Goal: Task Accomplishment & Management: Manage account settings

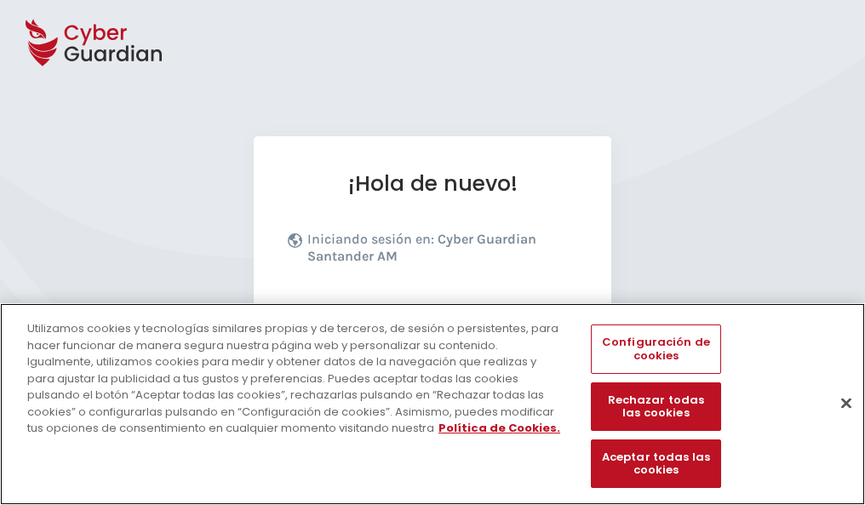
scroll to position [209, 0]
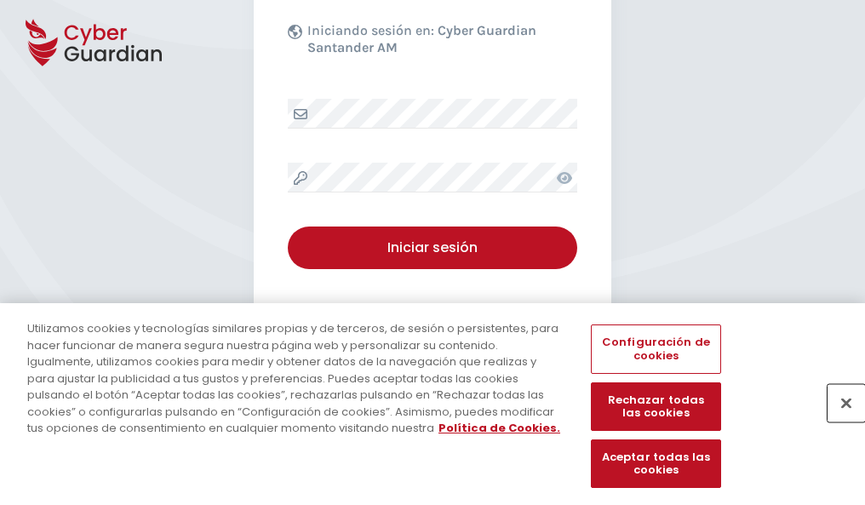
click at [838, 421] on button "Cerrar" at bounding box center [846, 402] width 37 height 37
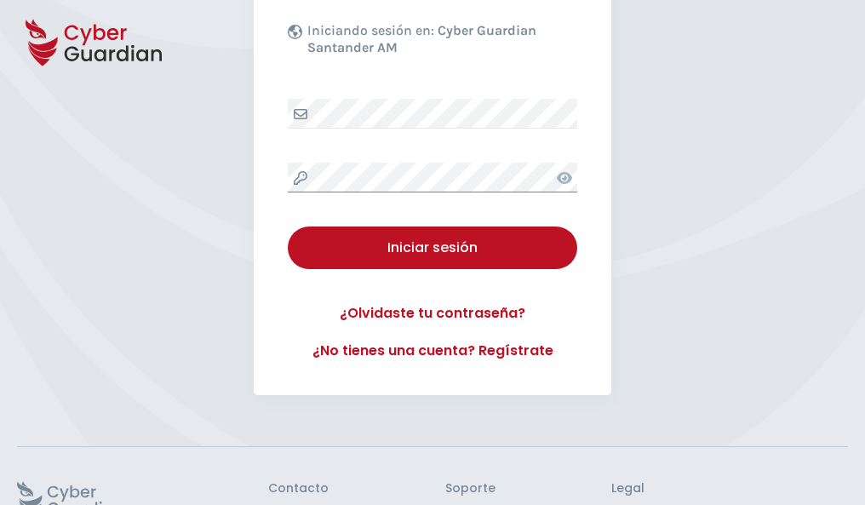
scroll to position [331, 0]
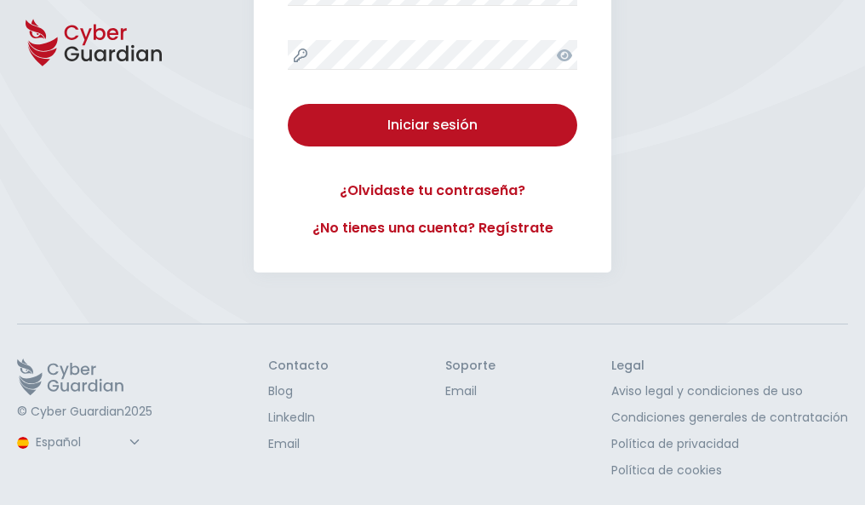
click at [288, 104] on button "Iniciar sesión" at bounding box center [433, 125] width 290 height 43
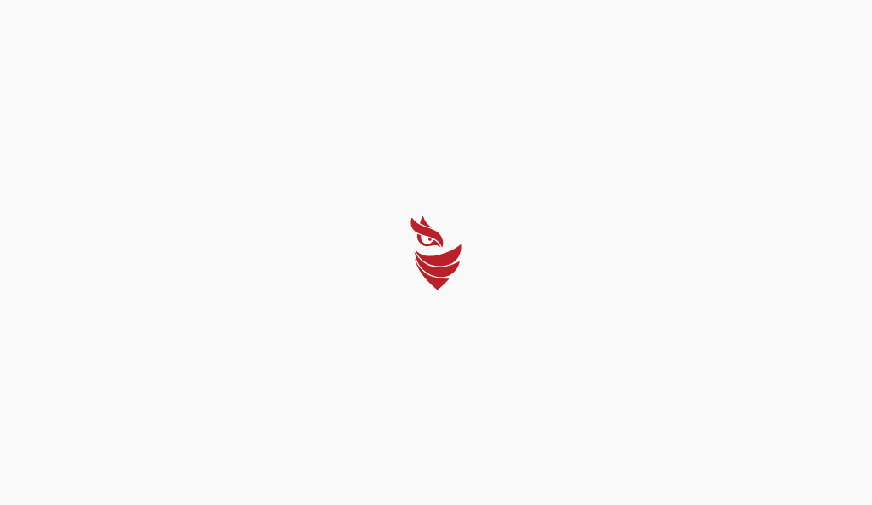
select select "Português (BR)"
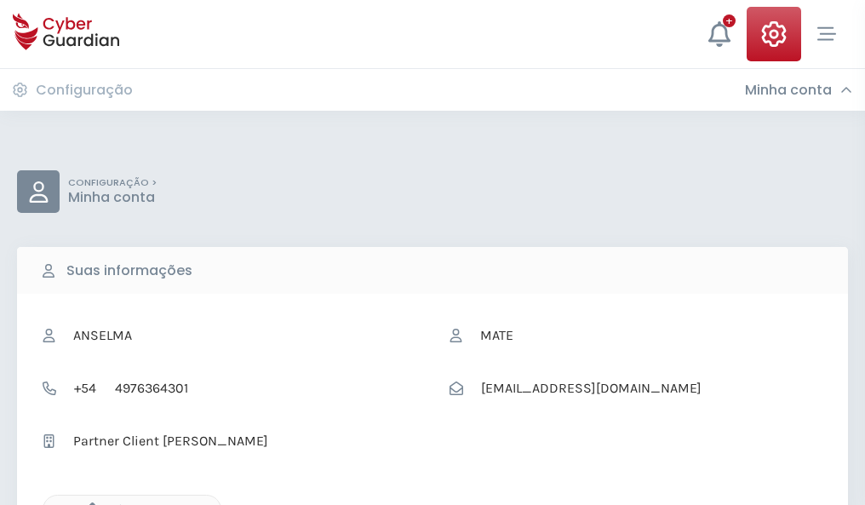
click at [88, 503] on icon "button" at bounding box center [88, 510] width 14 height 14
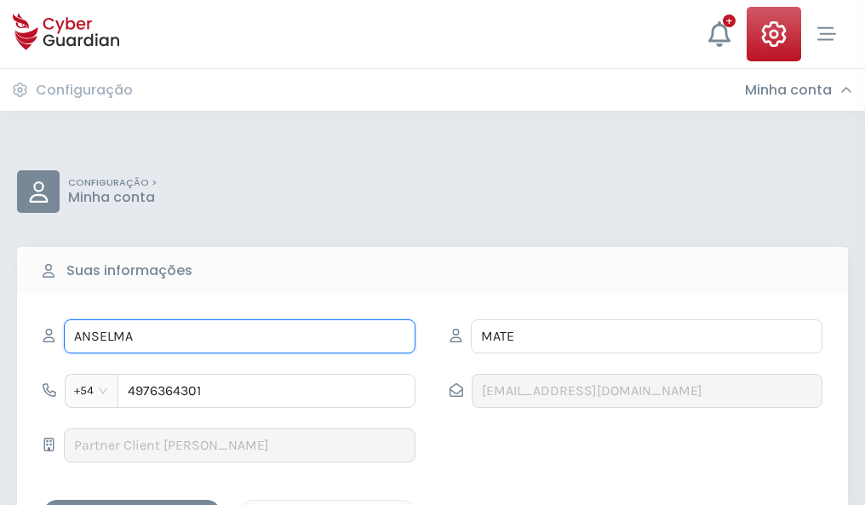
click at [239, 336] on input "ANSELMA" at bounding box center [240, 336] width 352 height 34
type input "A"
type input "Anna"
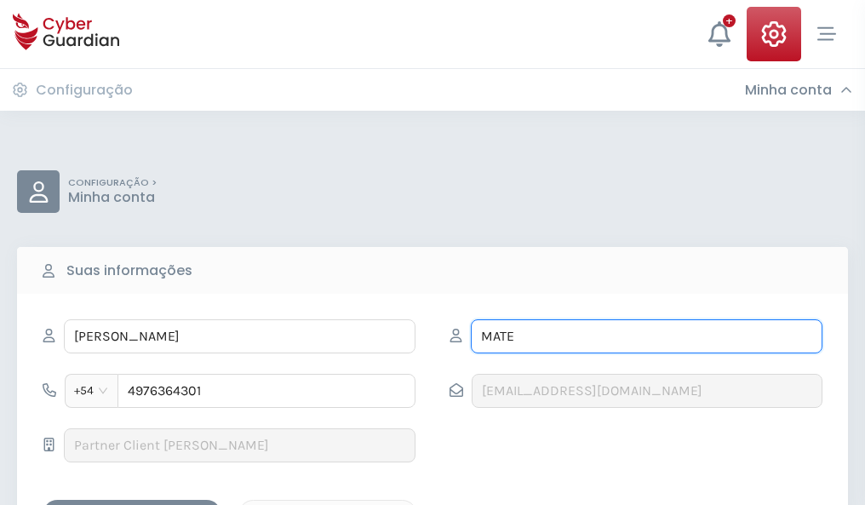
click at [647, 336] on input "MATE" at bounding box center [647, 336] width 352 height 34
type input "M"
type input "Dalmau"
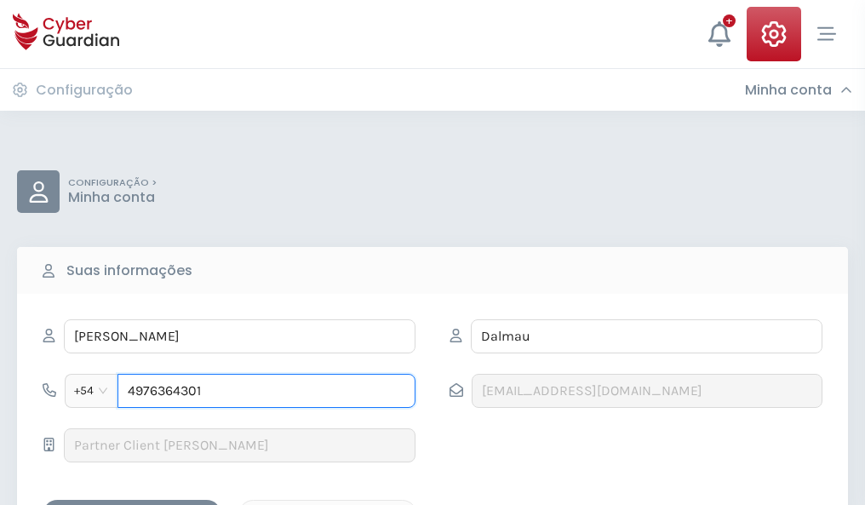
click at [267, 391] on input "4976364301" at bounding box center [267, 391] width 298 height 34
type input "4"
type input "4846024457"
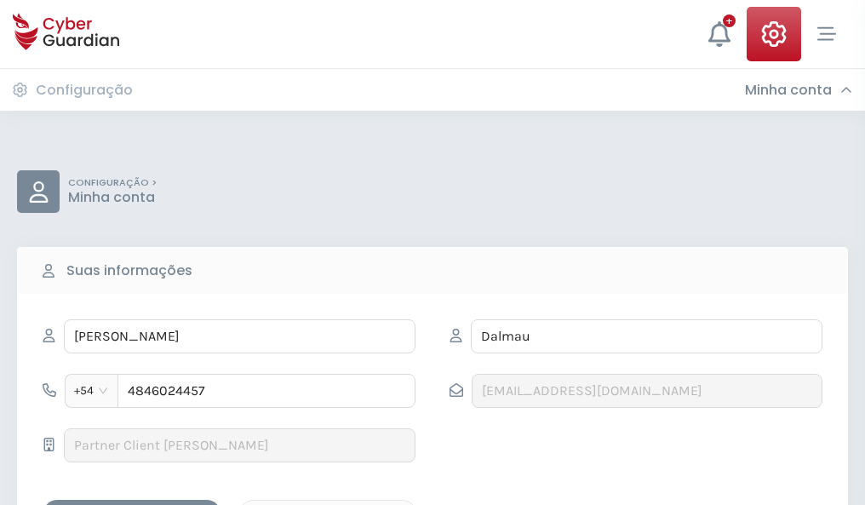
click at [132, 504] on div "Salvar alterações" at bounding box center [131, 514] width 153 height 21
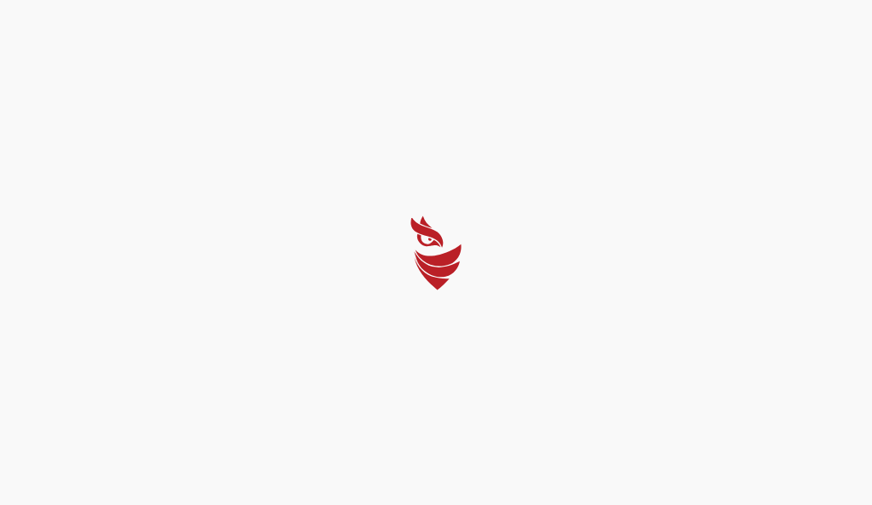
select select "Português (BR)"
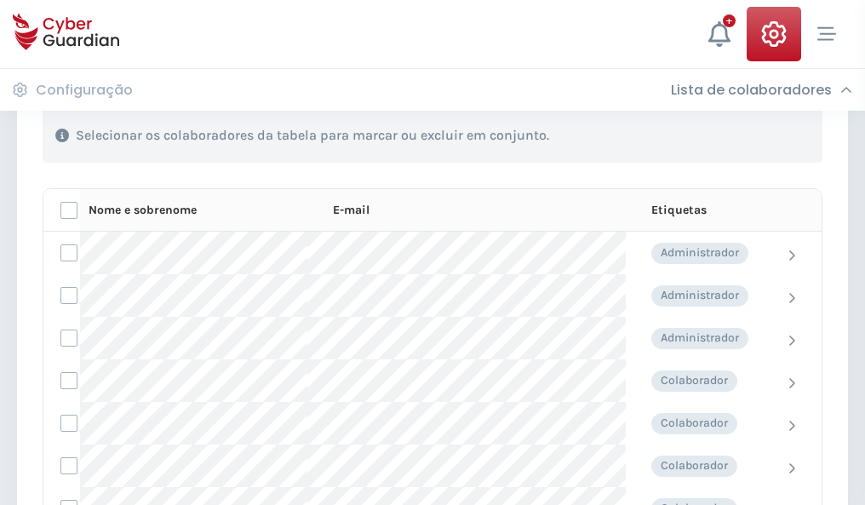
scroll to position [729, 0]
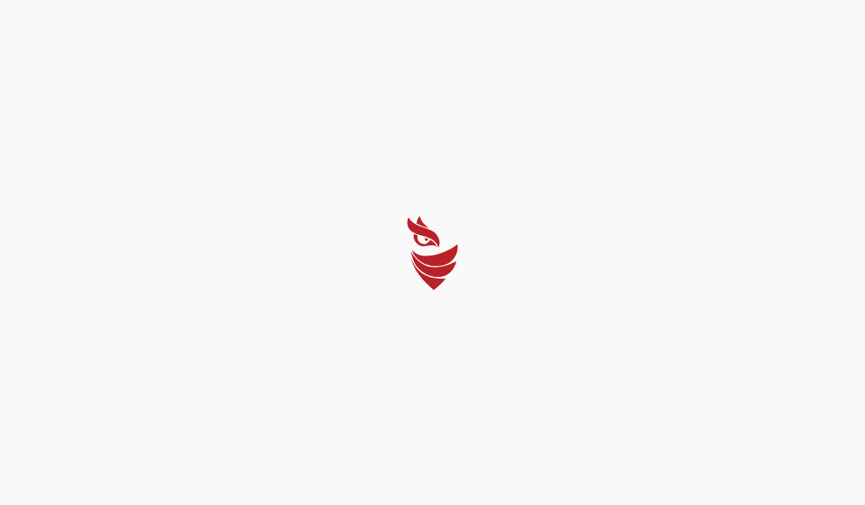
select select "Português (BR)"
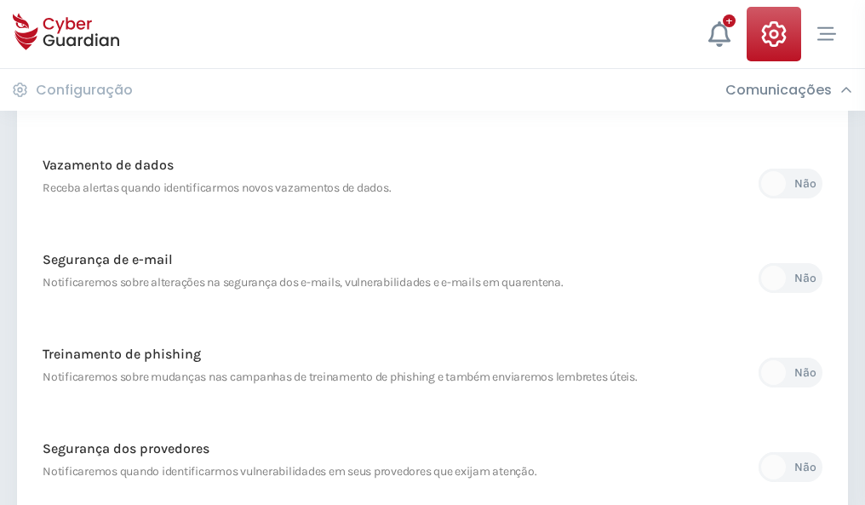
scroll to position [897, 0]
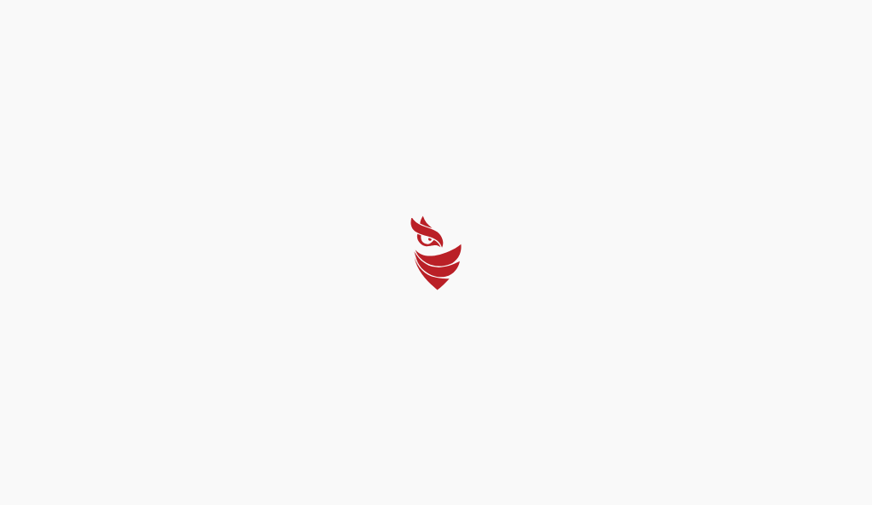
select select "Português (BR)"
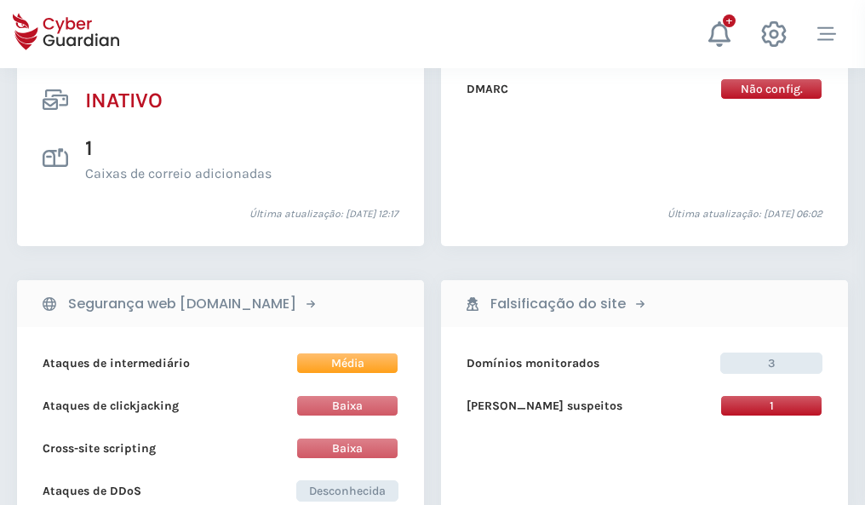
scroll to position [1688, 0]
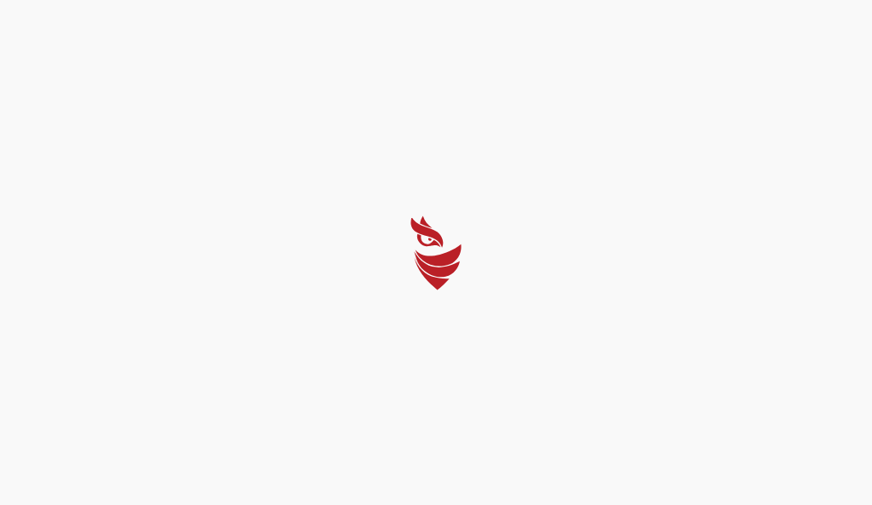
select select "Português (BR)"
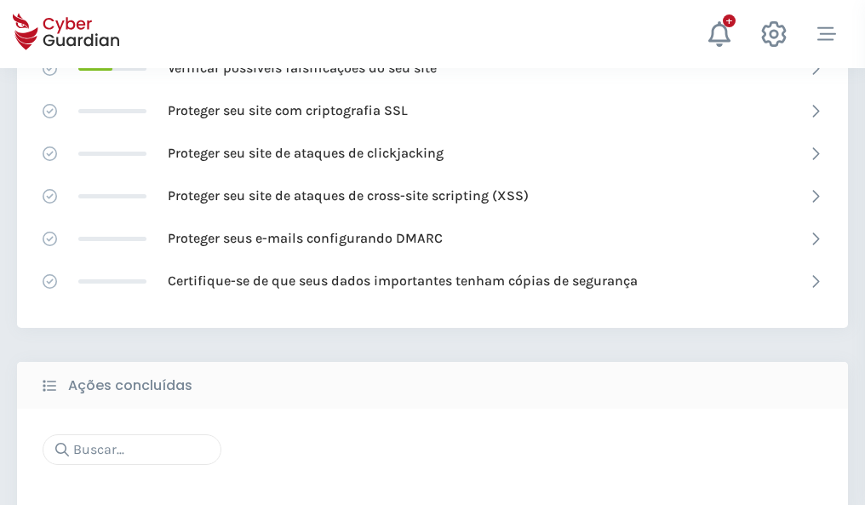
scroll to position [1135, 0]
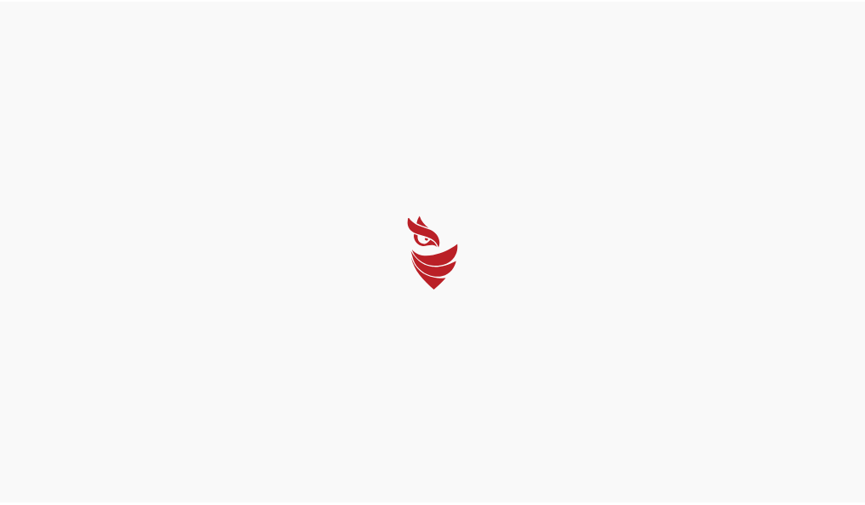
select select "Português (BR)"
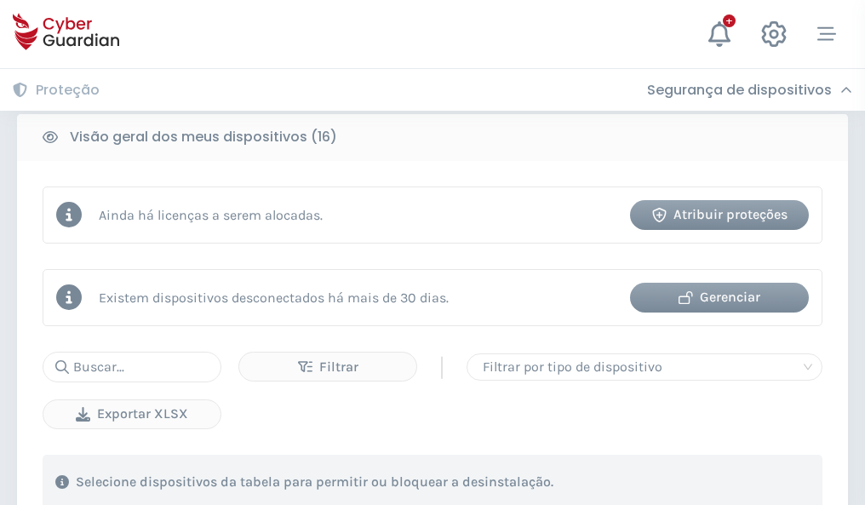
scroll to position [1588, 0]
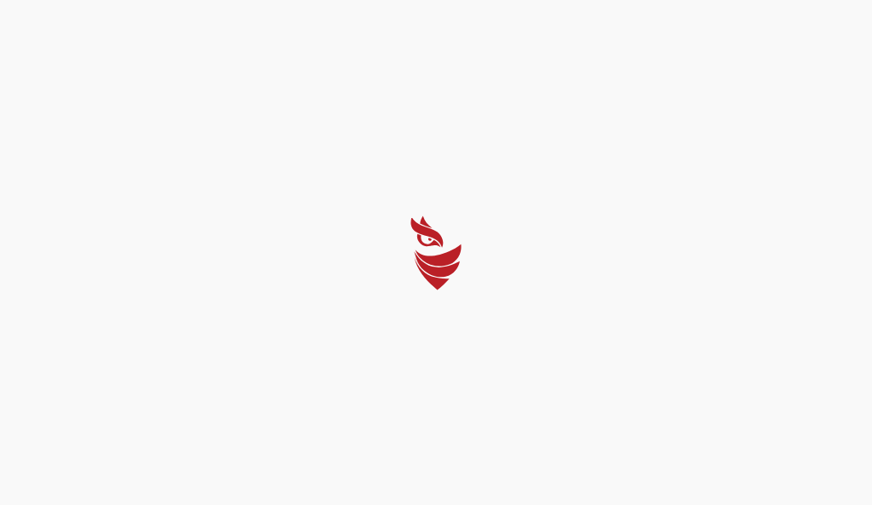
select select "Português (BR)"
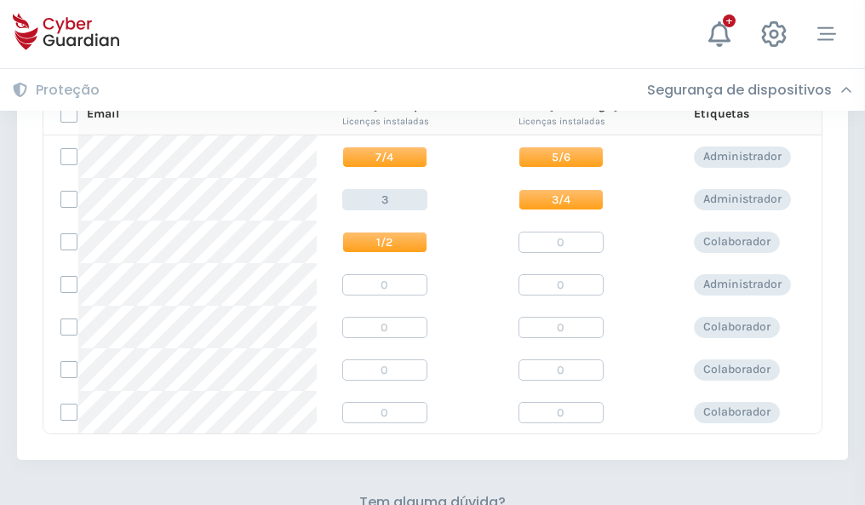
scroll to position [731, 0]
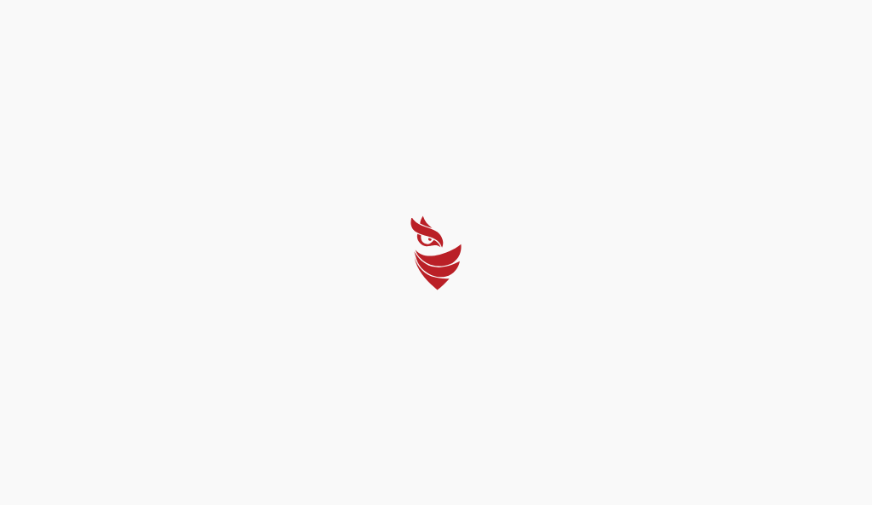
select select "Português (BR)"
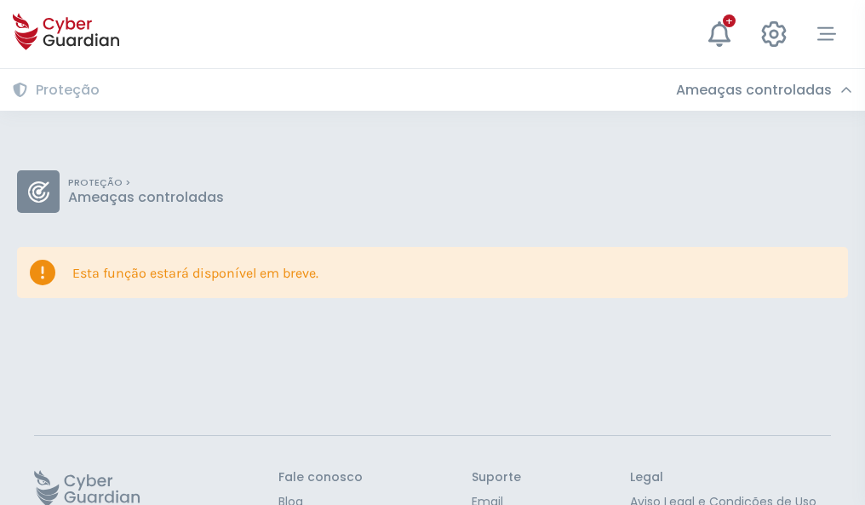
scroll to position [111, 0]
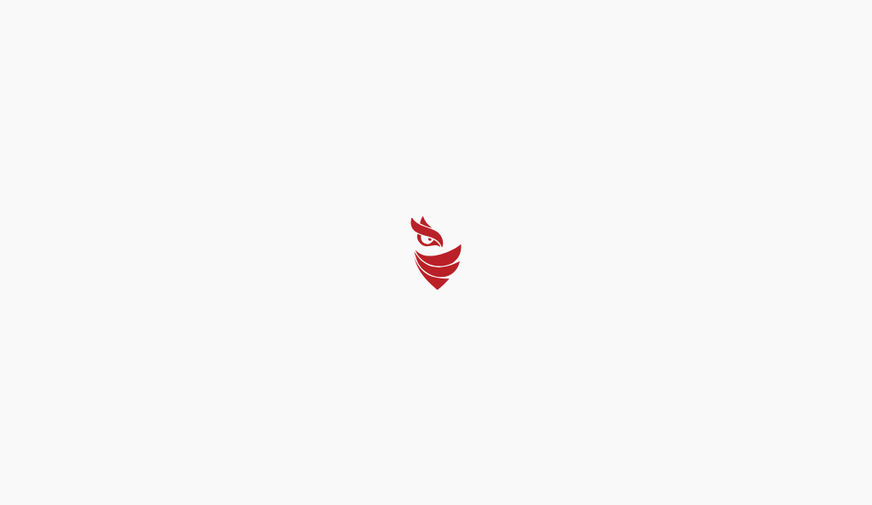
select select "Português (BR)"
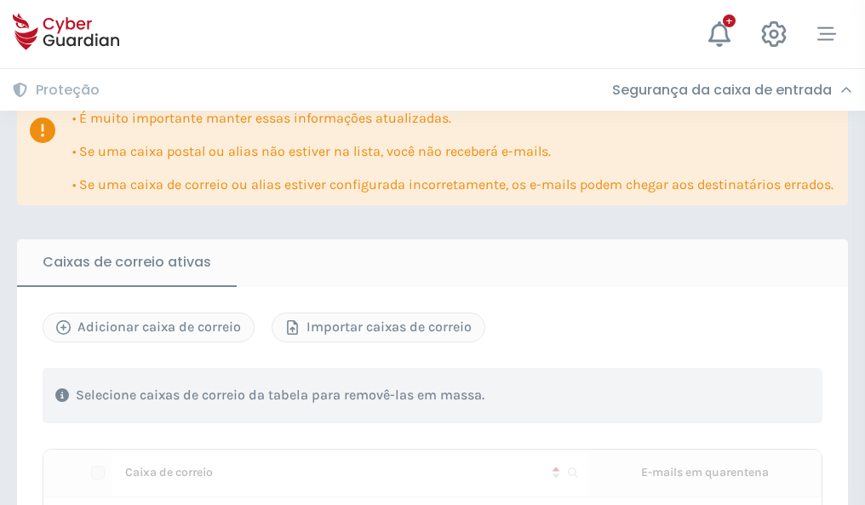
scroll to position [1001, 0]
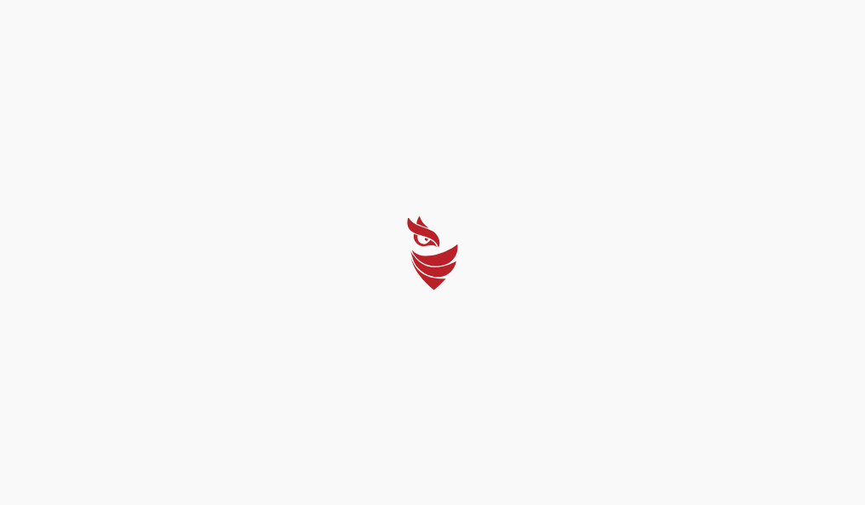
select select "Português (BR)"
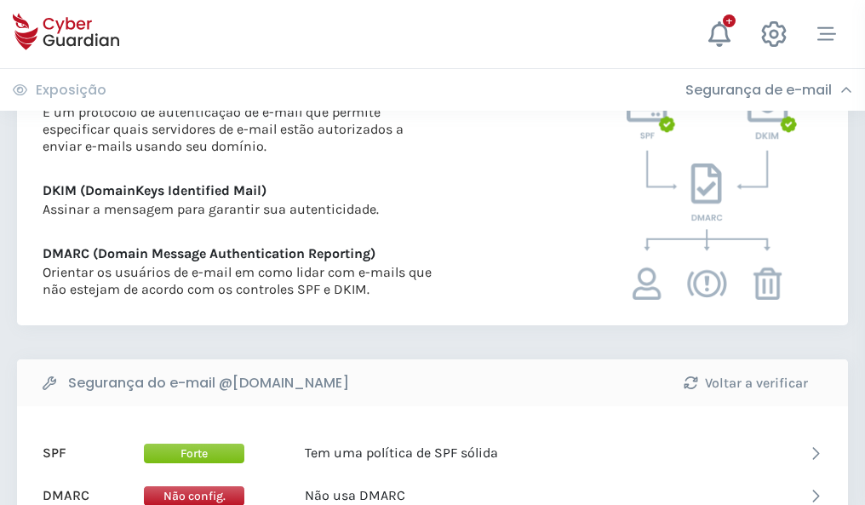
scroll to position [919, 0]
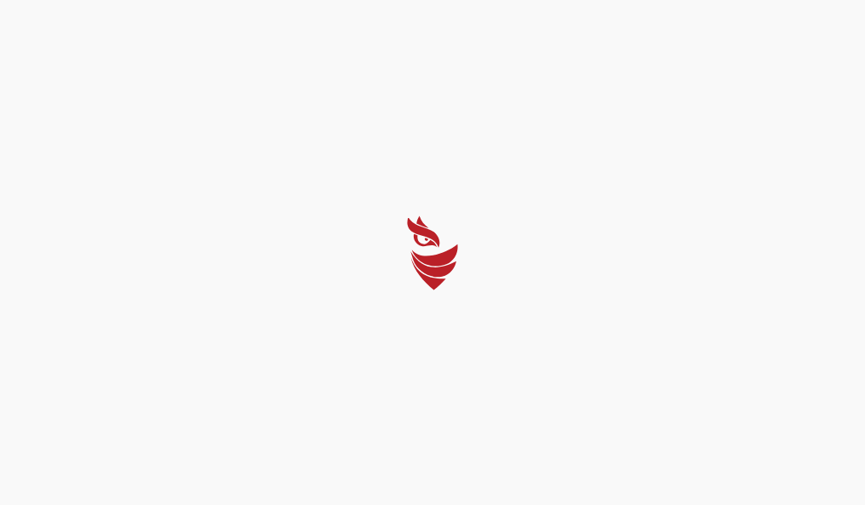
select select "Português (BR)"
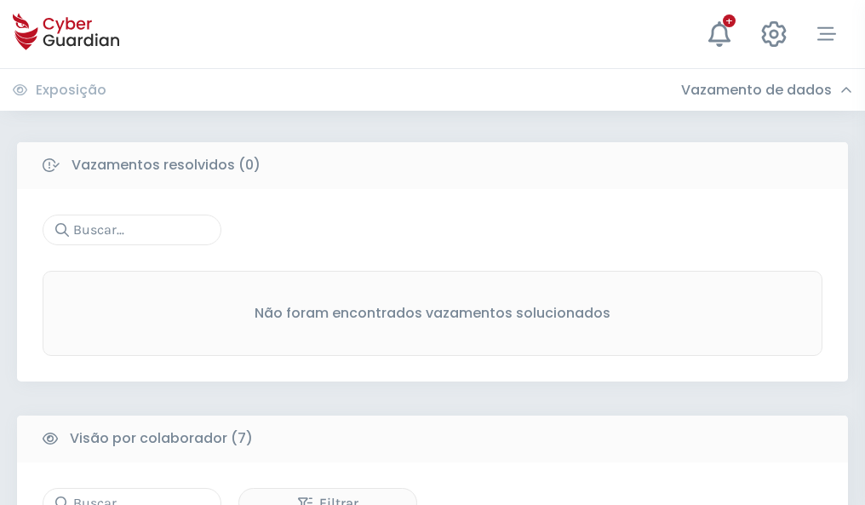
scroll to position [1409, 0]
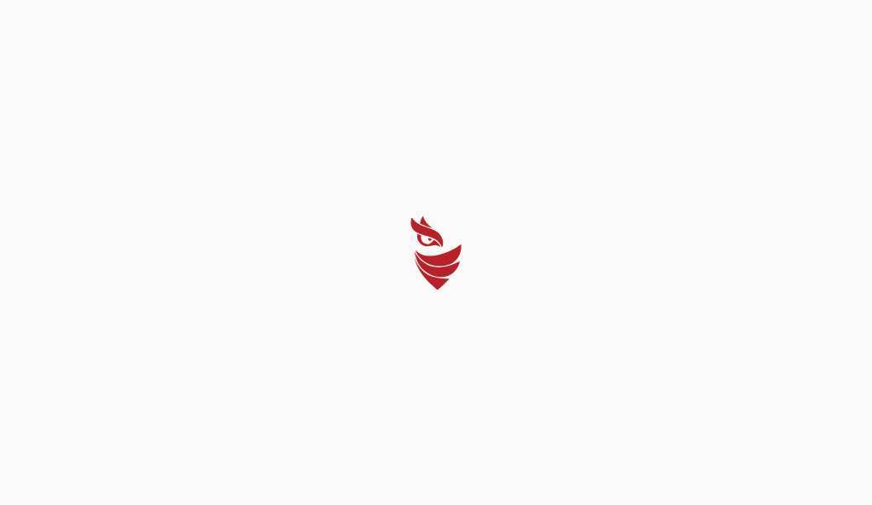
select select "Português (BR)"
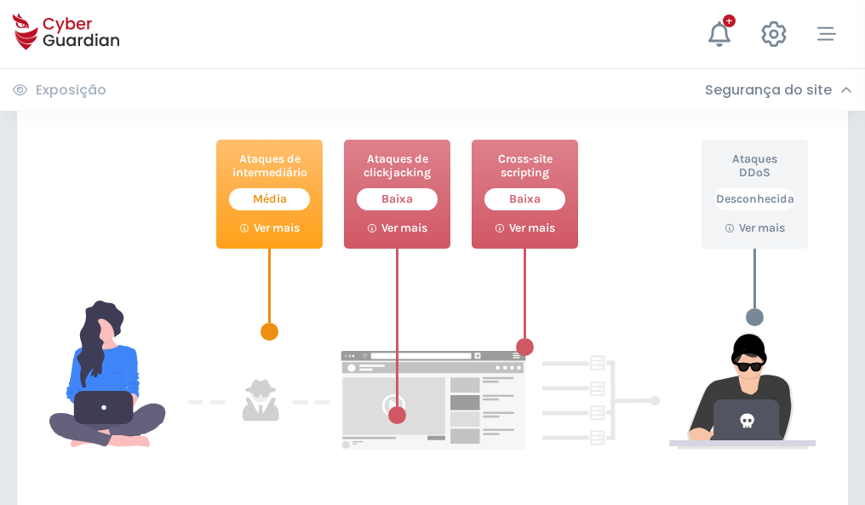
scroll to position [928, 0]
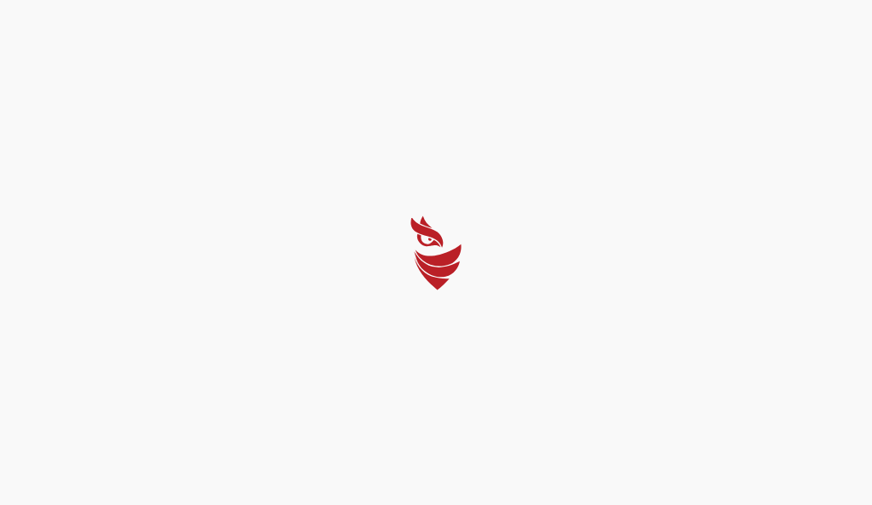
select select "Português (BR)"
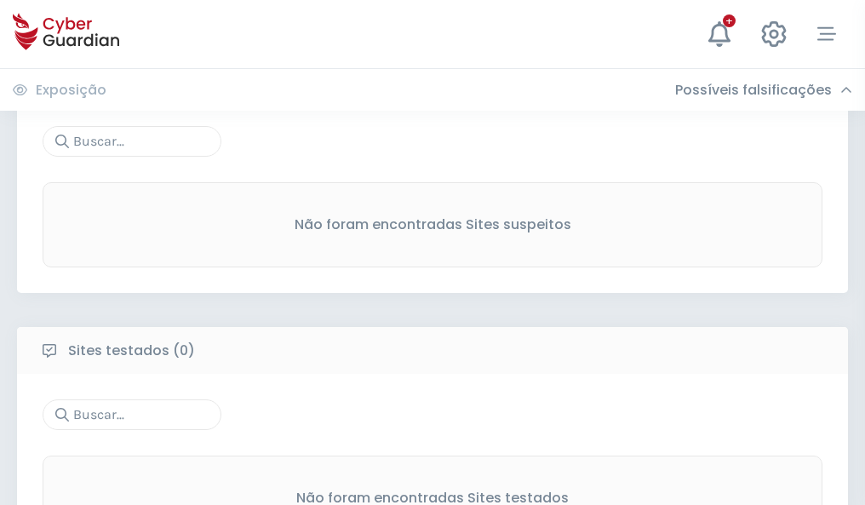
scroll to position [891, 0]
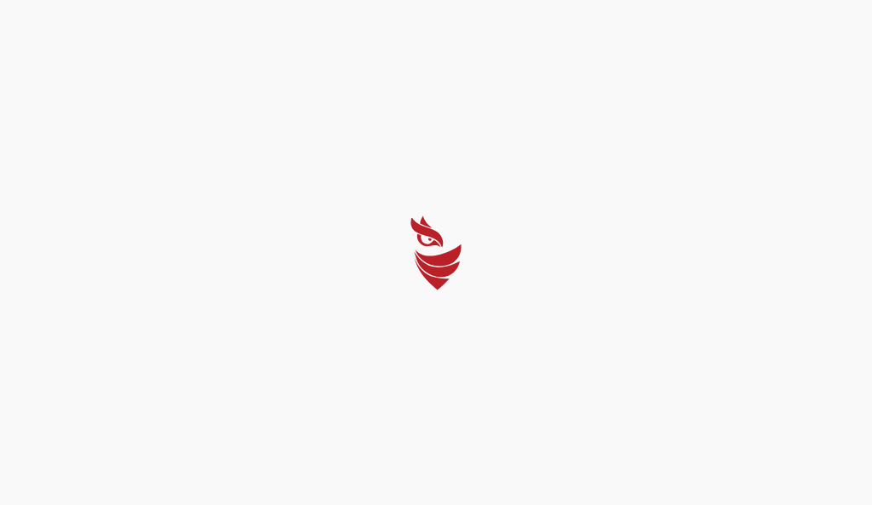
select select "Português (BR)"
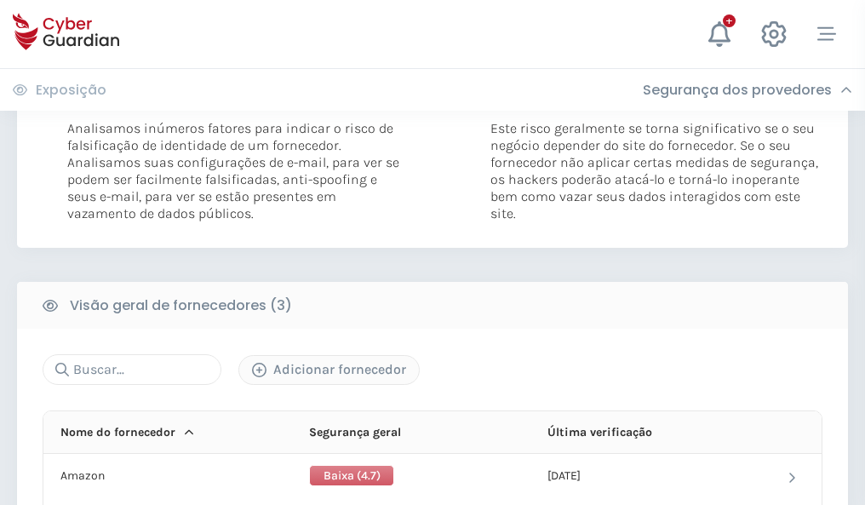
scroll to position [953, 0]
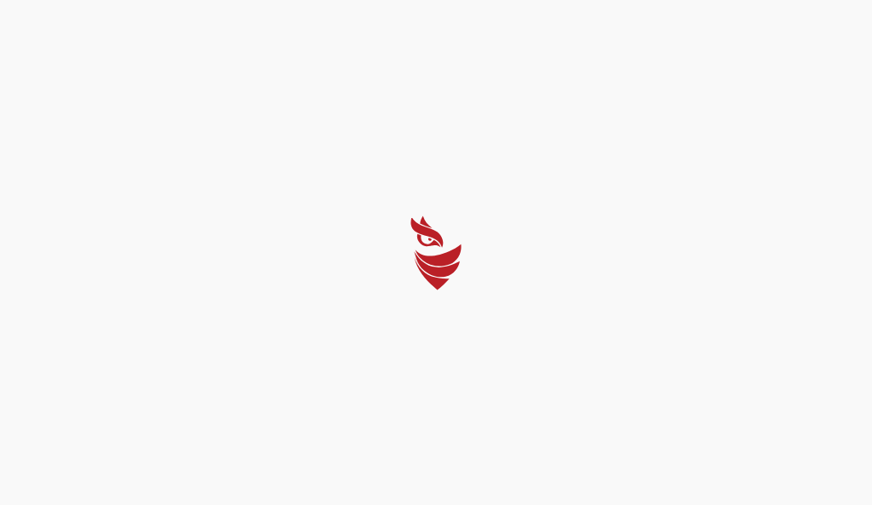
select select "Português (BR)"
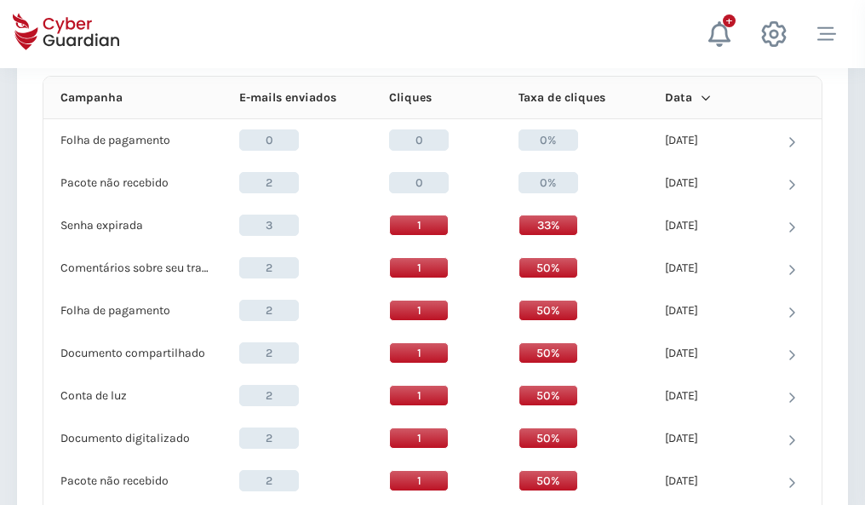
scroll to position [1527, 0]
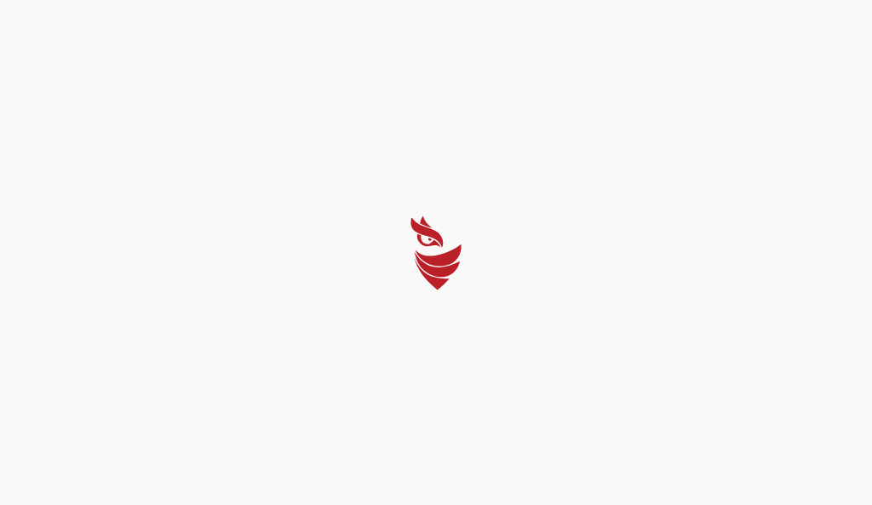
select select "Português (BR)"
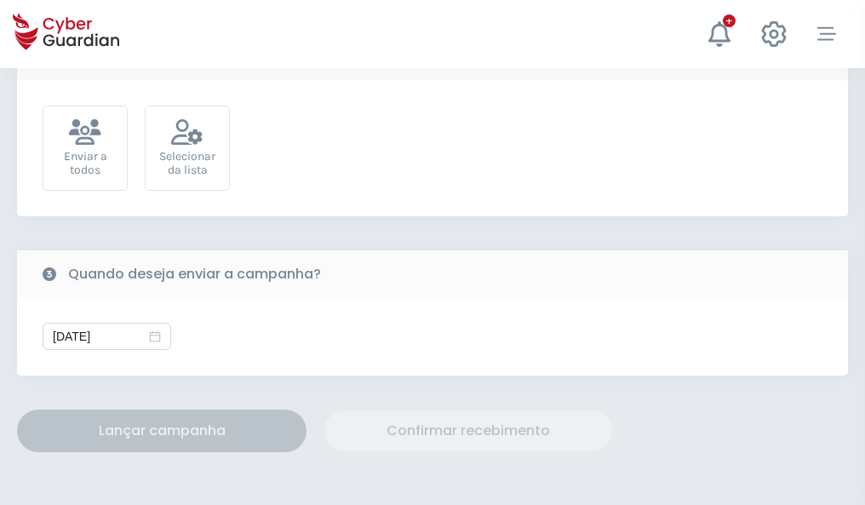
scroll to position [624, 0]
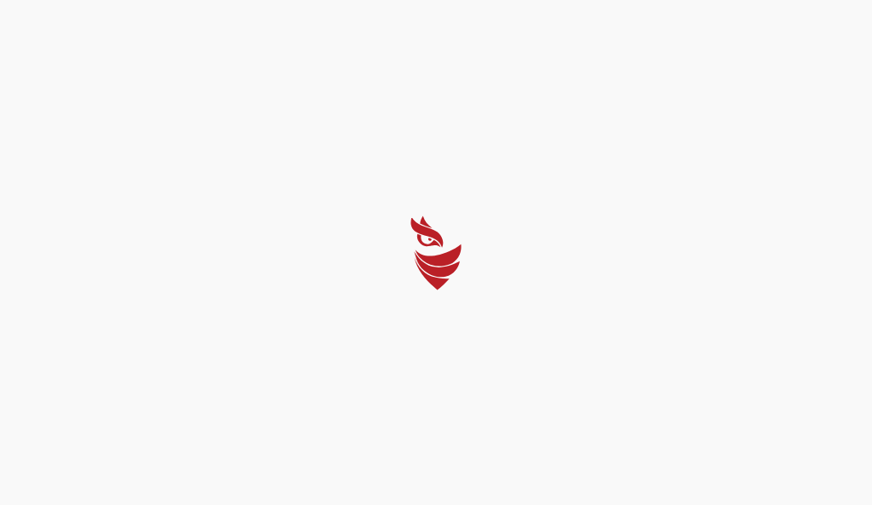
select select "Português (BR)"
